Goal: Find specific page/section: Find specific page/section

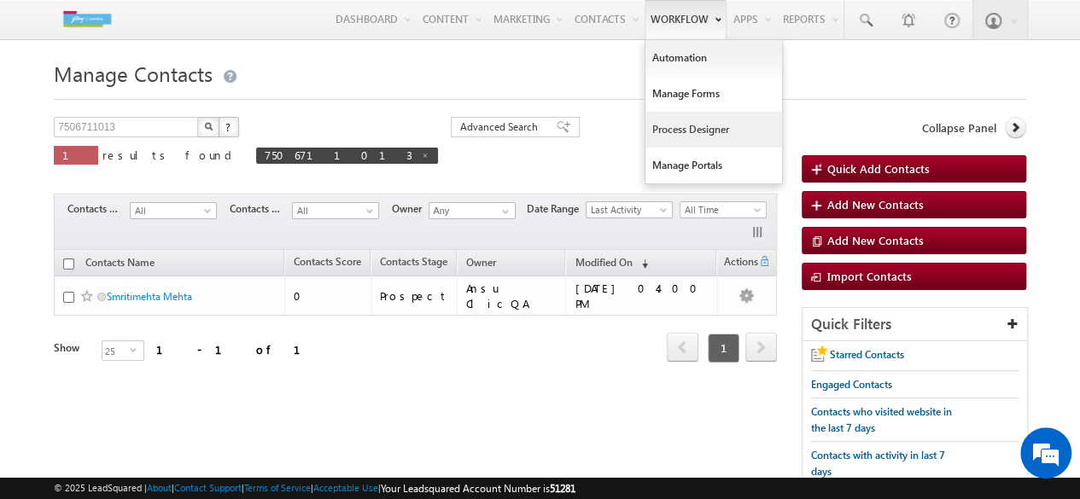
click at [688, 132] on link "Process Designer" at bounding box center [713, 130] width 137 height 36
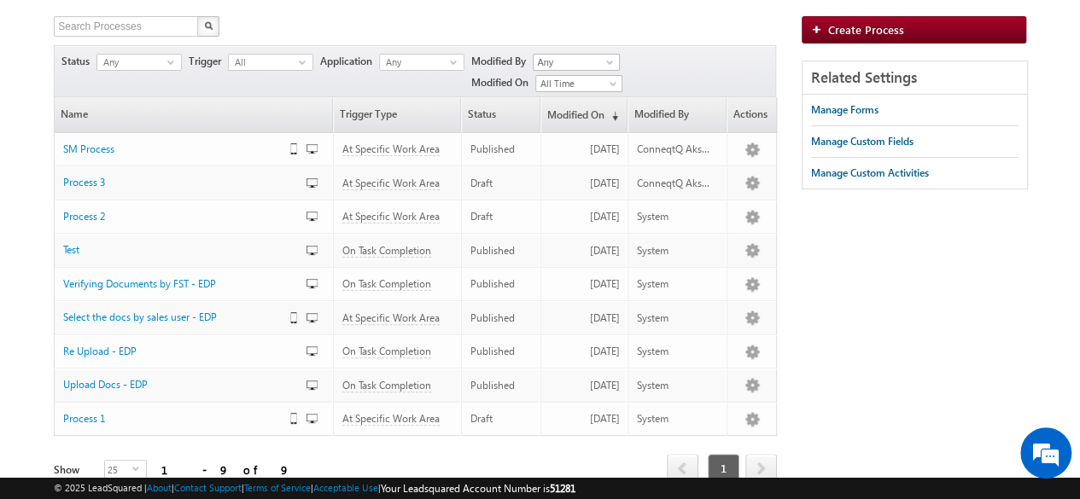
scroll to position [104, 0]
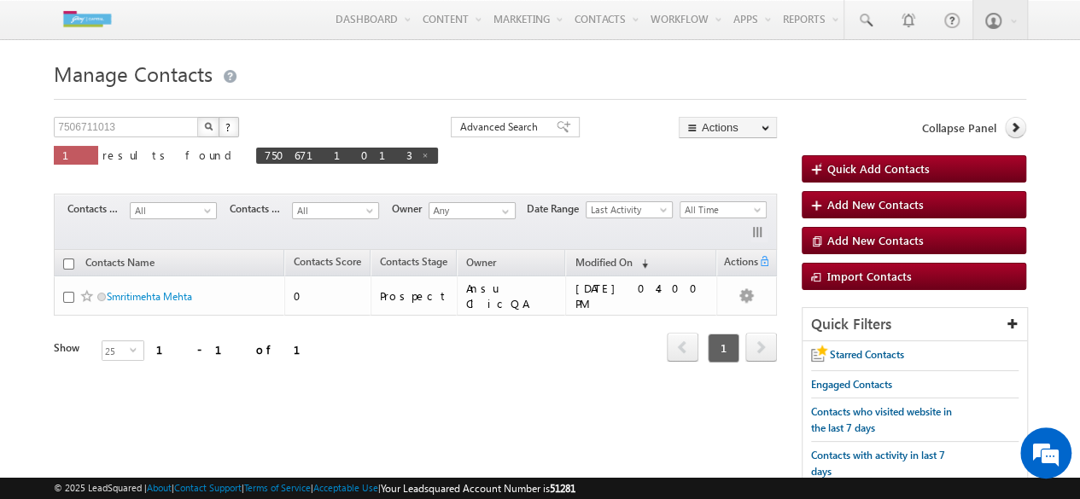
click at [785, 74] on h1 "Manage Contacts" at bounding box center [540, 71] width 972 height 33
